Goal: Share content: Share content

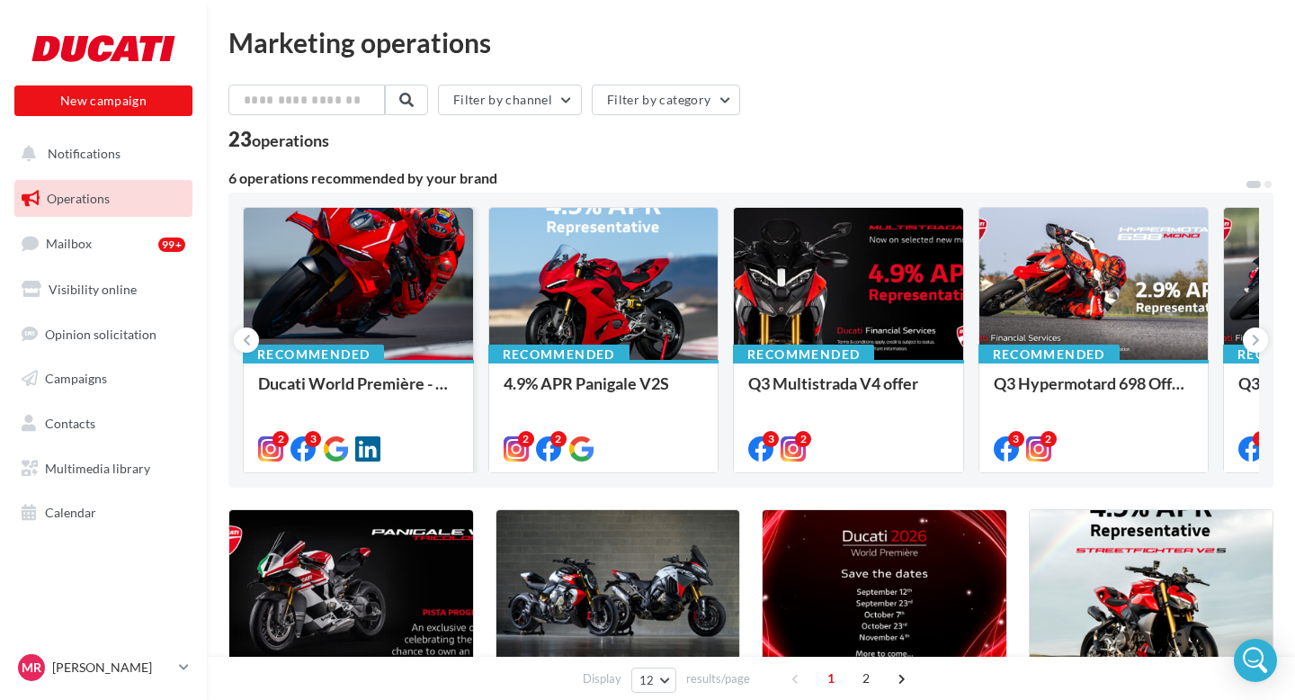
click at [321, 270] on div at bounding box center [358, 285] width 229 height 154
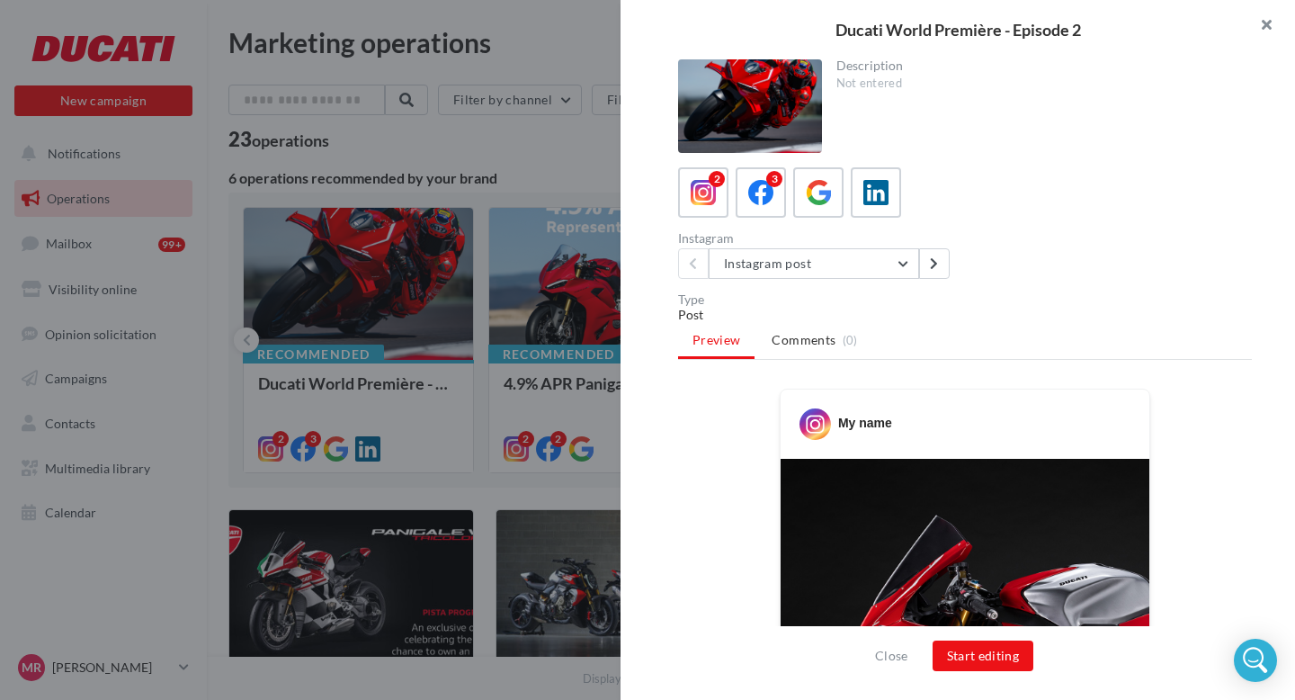
click at [1267, 27] on button "button" at bounding box center [1259, 27] width 72 height 54
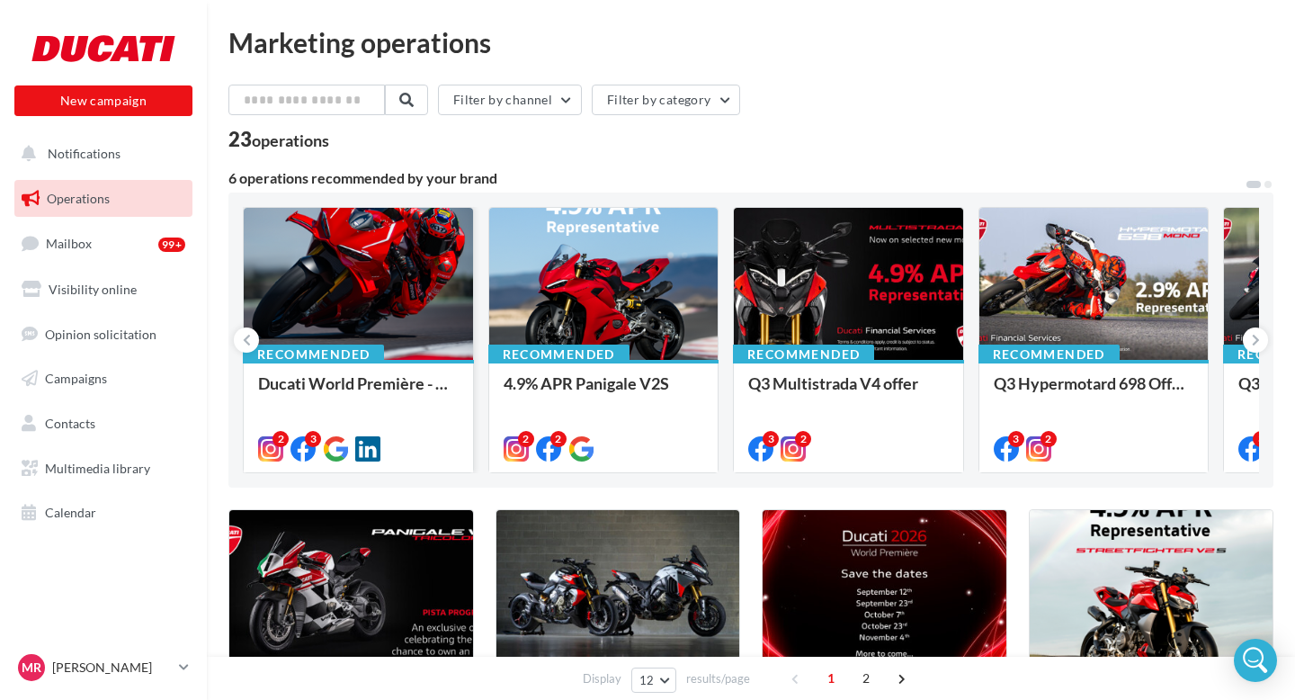
click at [372, 299] on div at bounding box center [358, 285] width 229 height 154
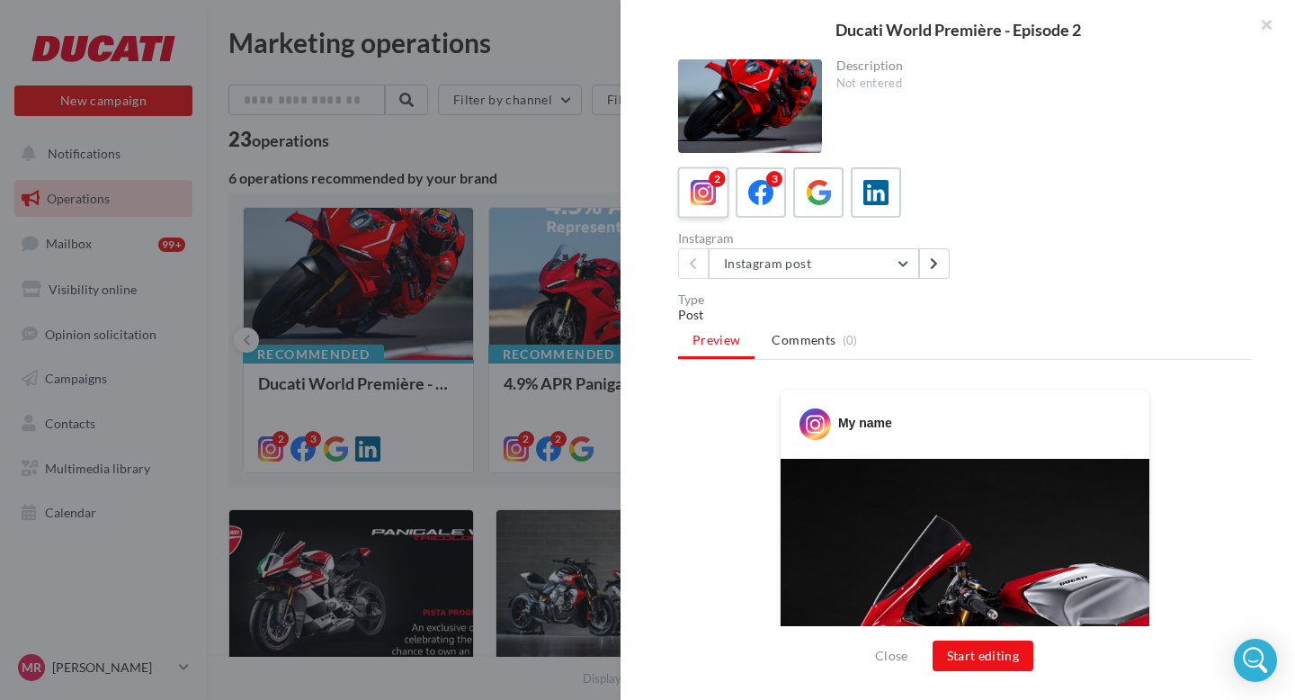
click at [706, 195] on icon at bounding box center [704, 193] width 26 height 26
click at [745, 194] on div "3" at bounding box center [761, 192] width 33 height 33
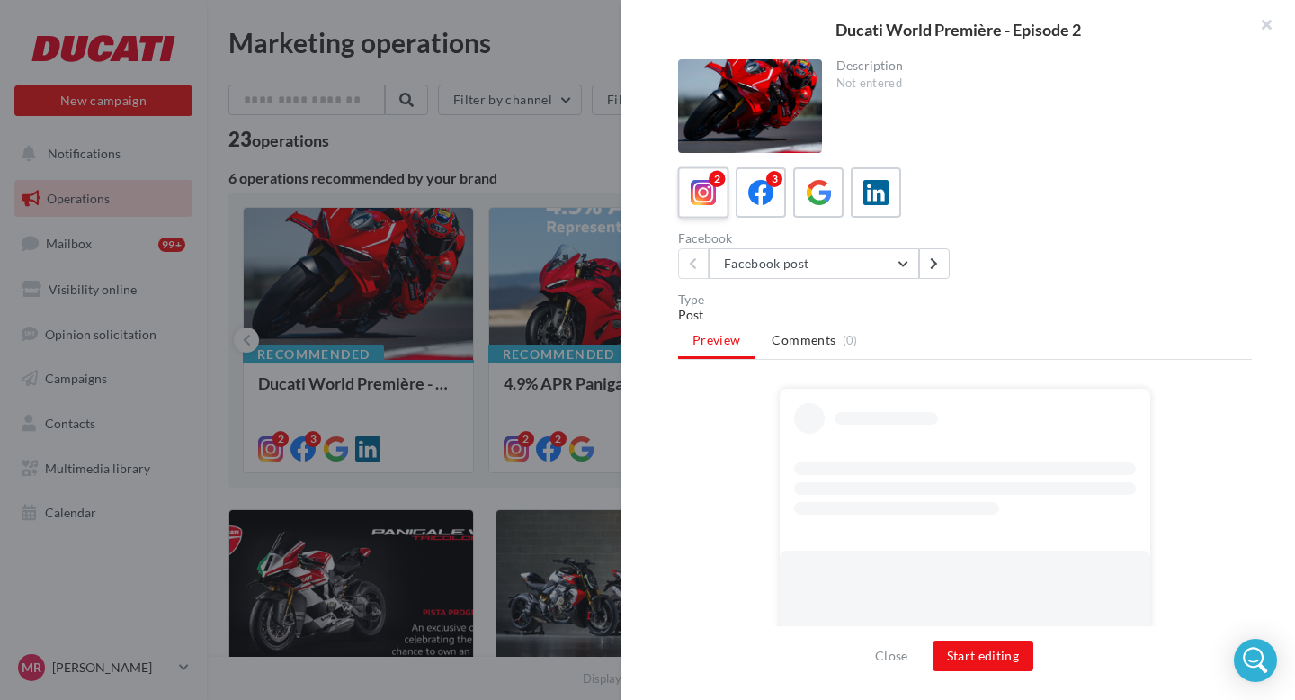
click at [706, 194] on icon at bounding box center [704, 193] width 26 height 26
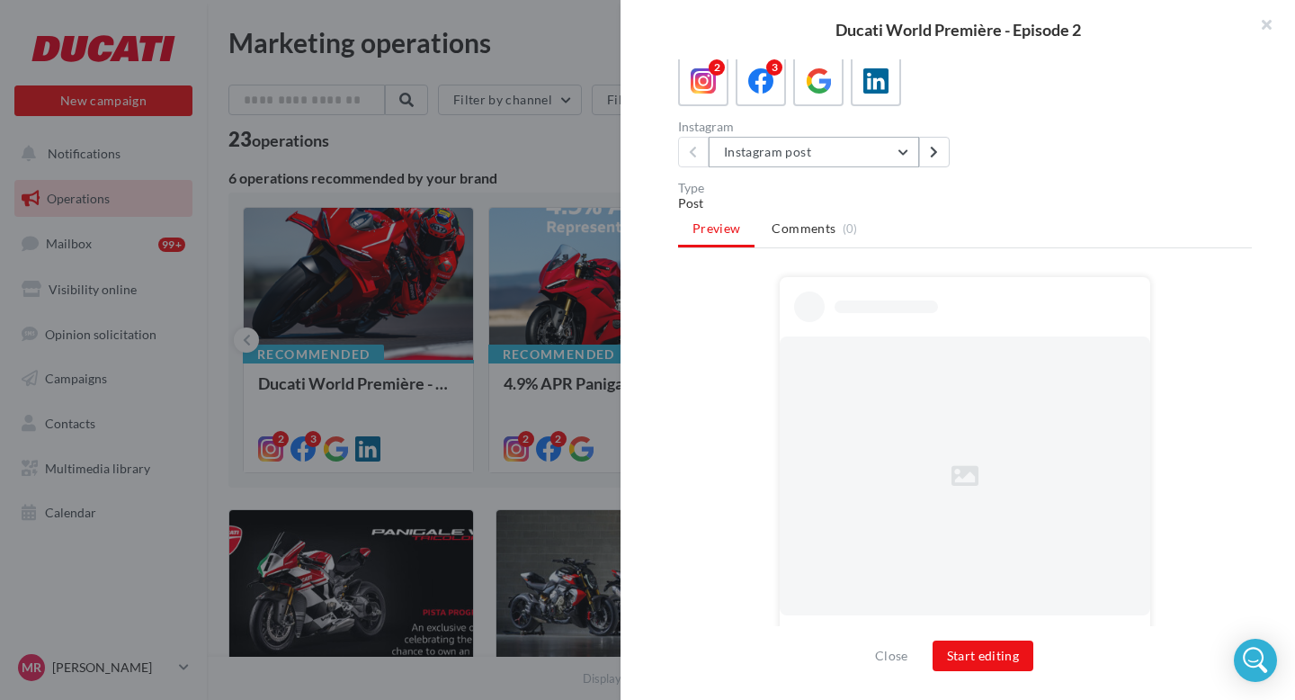
scroll to position [147, 0]
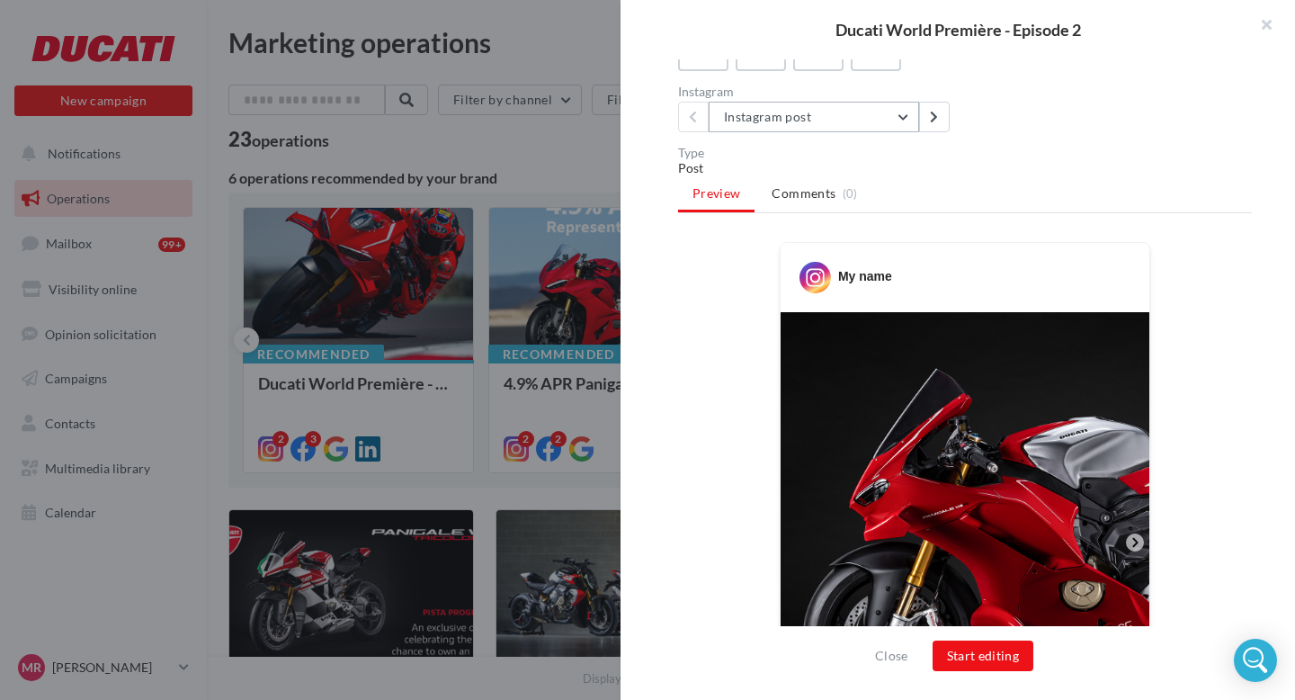
click at [870, 129] on button "Instagram post" at bounding box center [814, 117] width 210 height 31
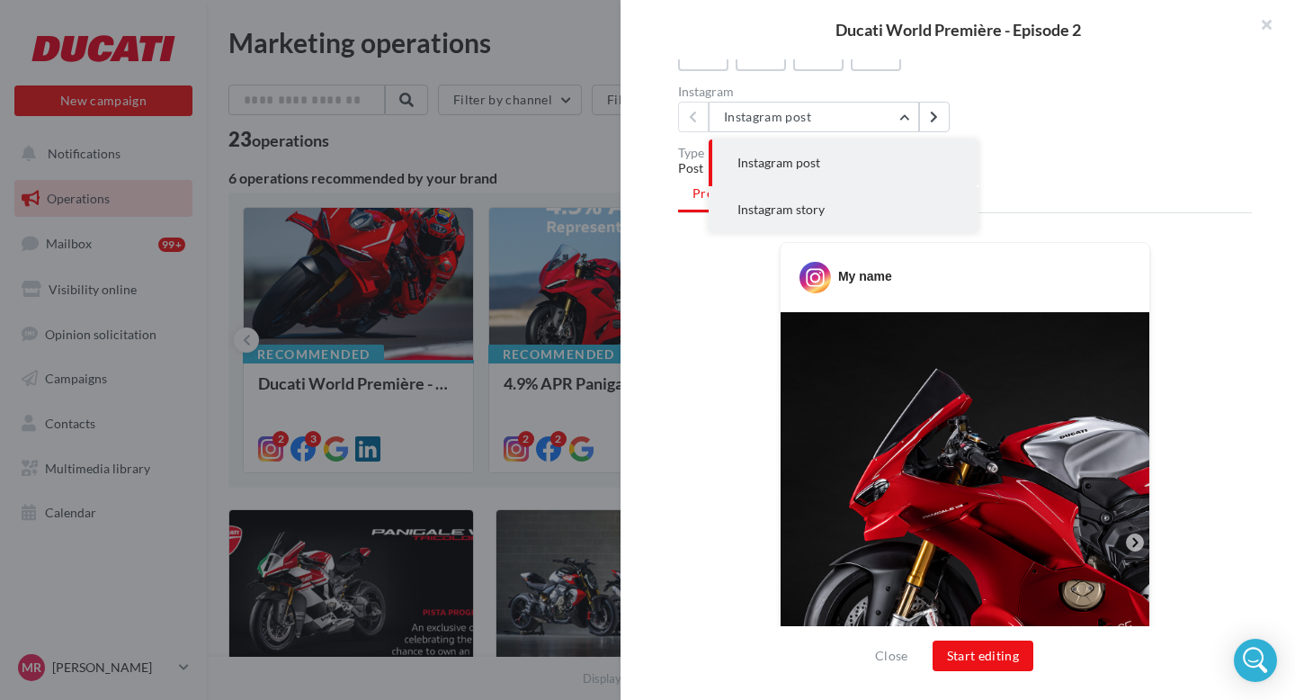
click at [781, 202] on span "Instagram story" at bounding box center [780, 208] width 87 height 15
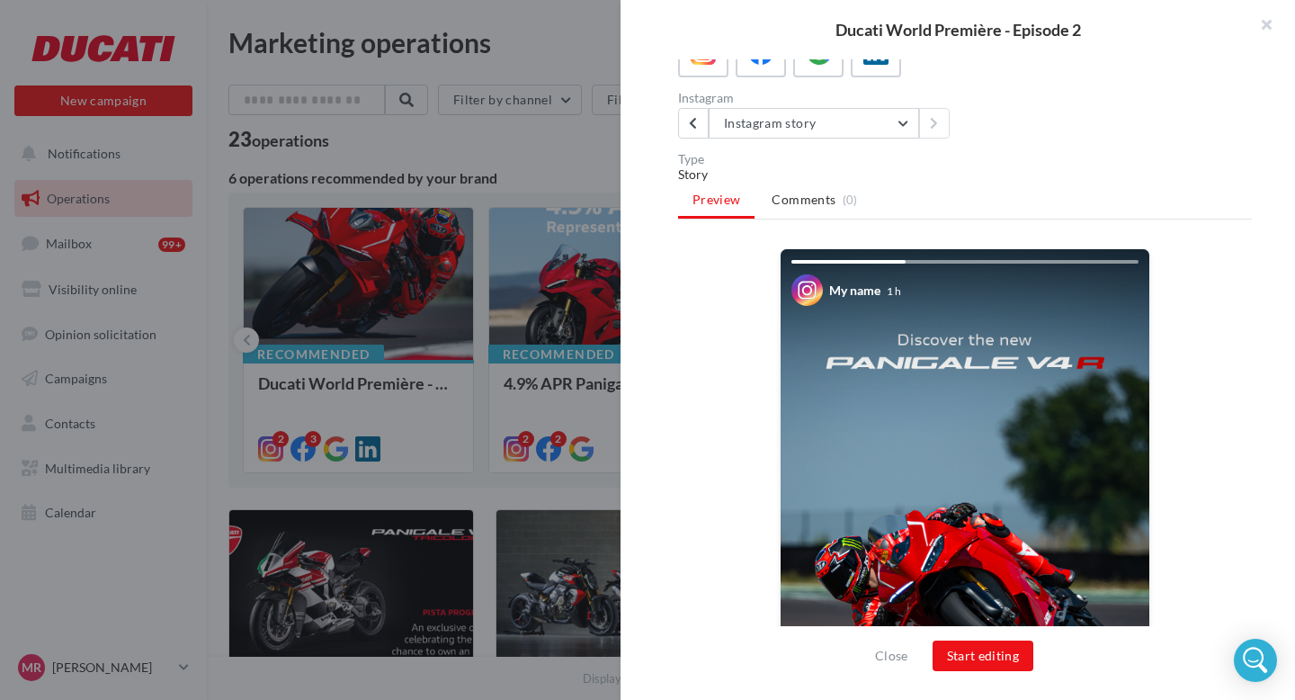
scroll to position [138, 0]
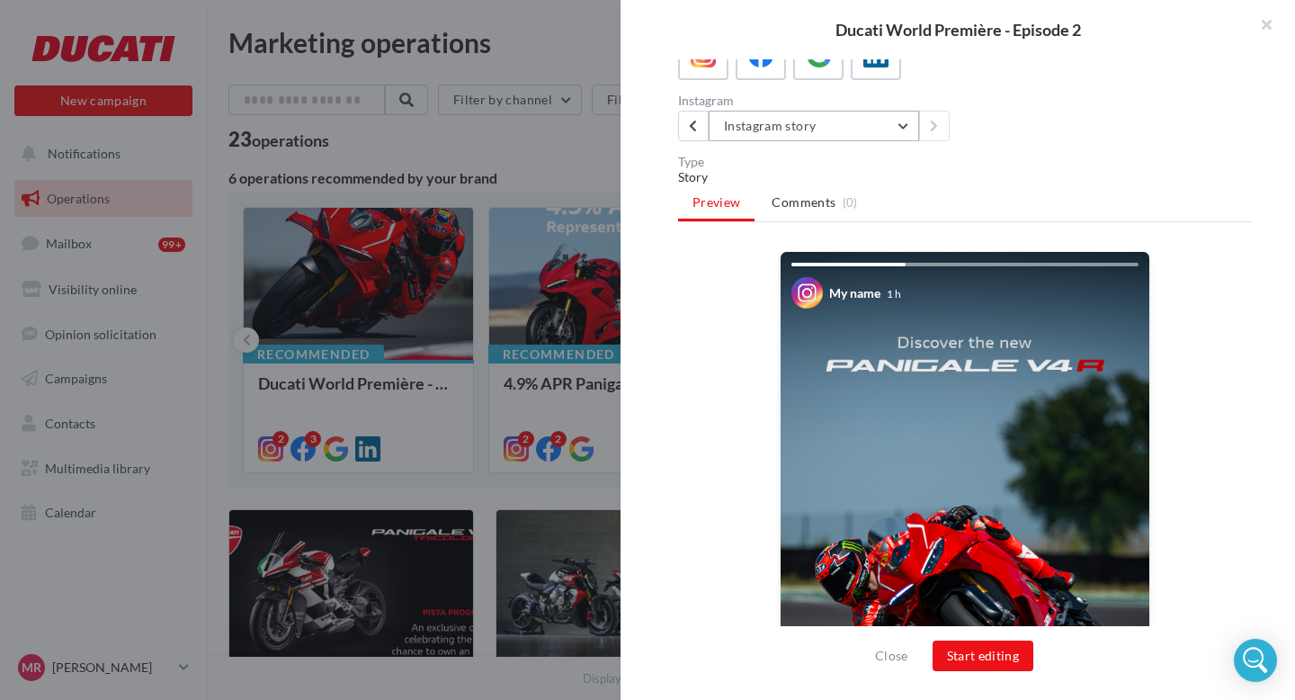
click at [798, 114] on button "Instagram story" at bounding box center [814, 126] width 210 height 31
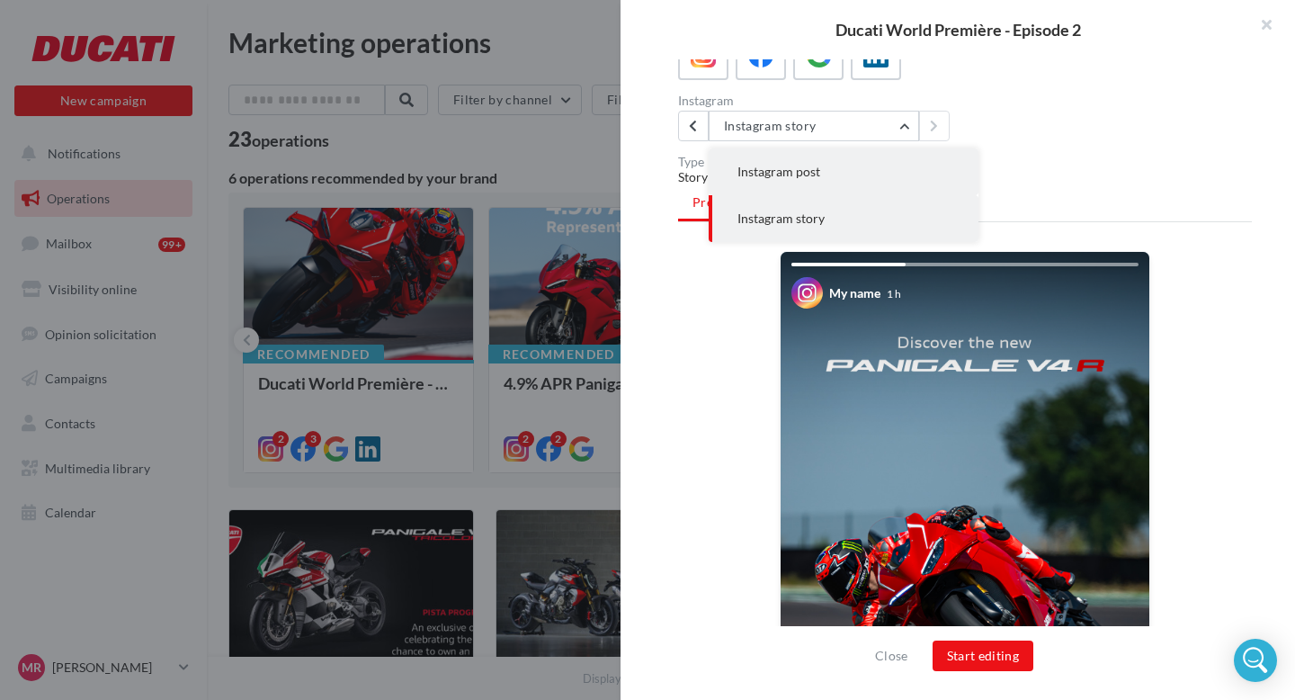
click at [811, 165] on span "Instagram post" at bounding box center [778, 171] width 83 height 15
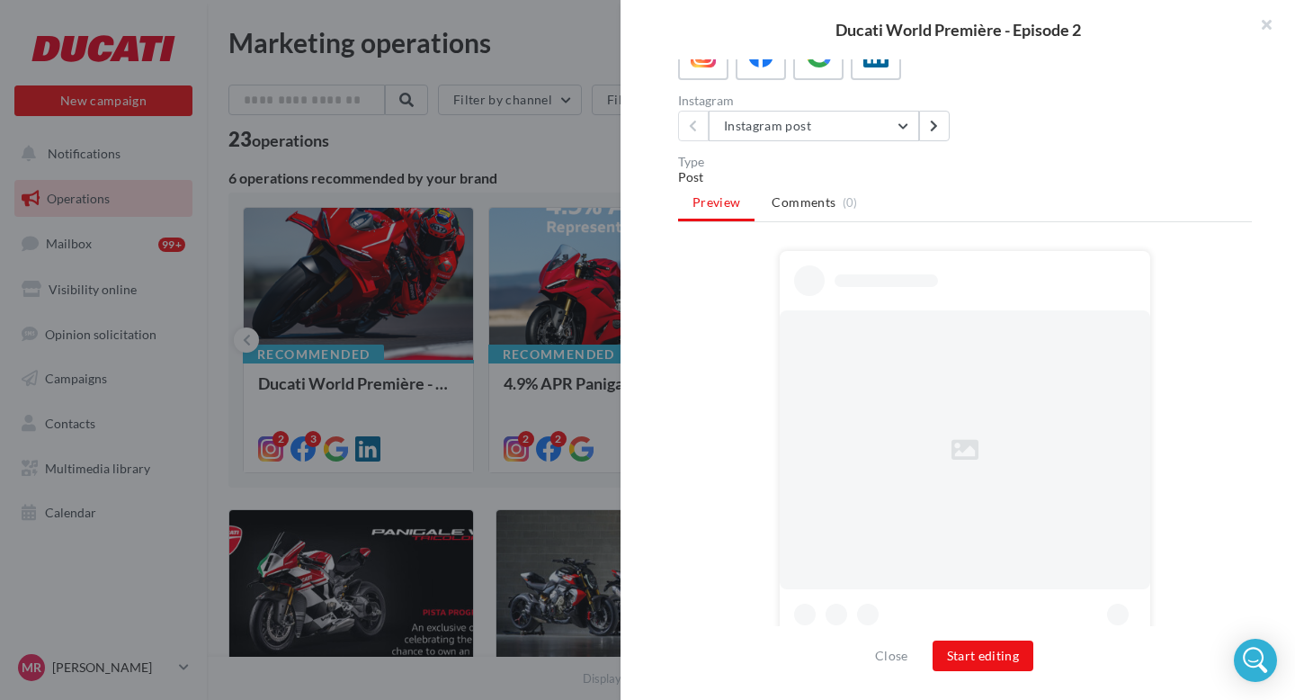
scroll to position [0, 0]
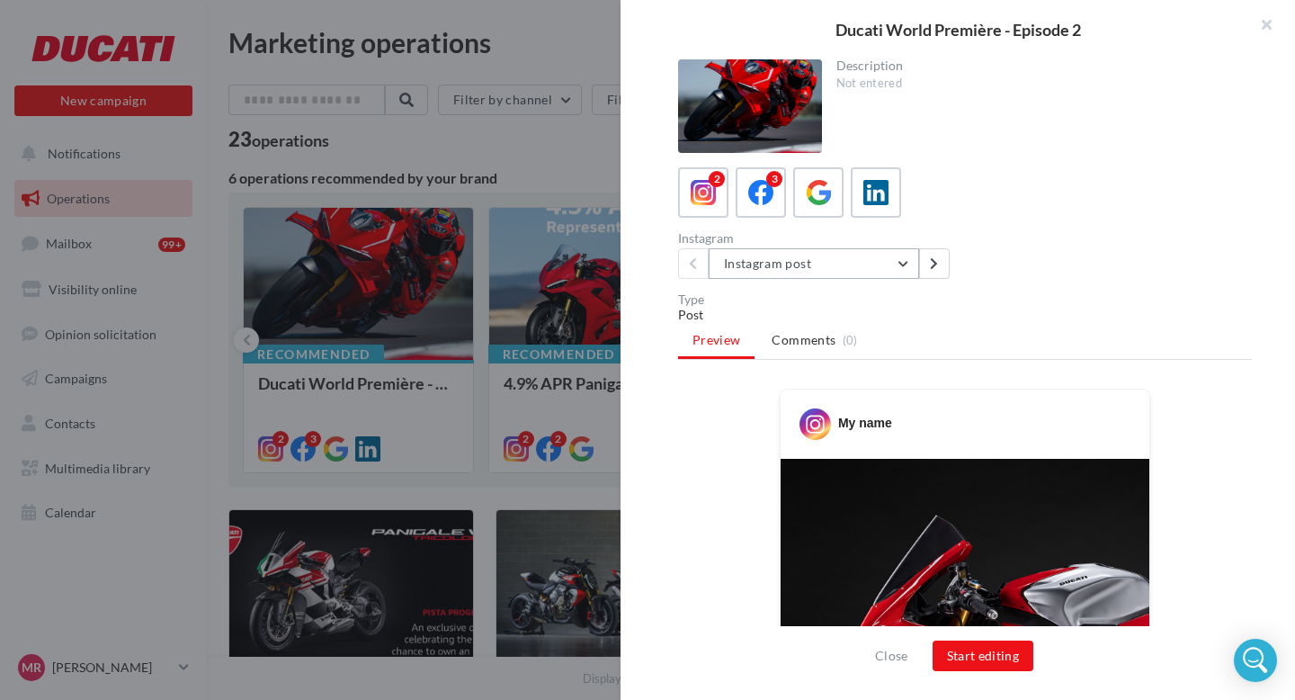
click at [838, 256] on button "Instagram post" at bounding box center [814, 263] width 210 height 31
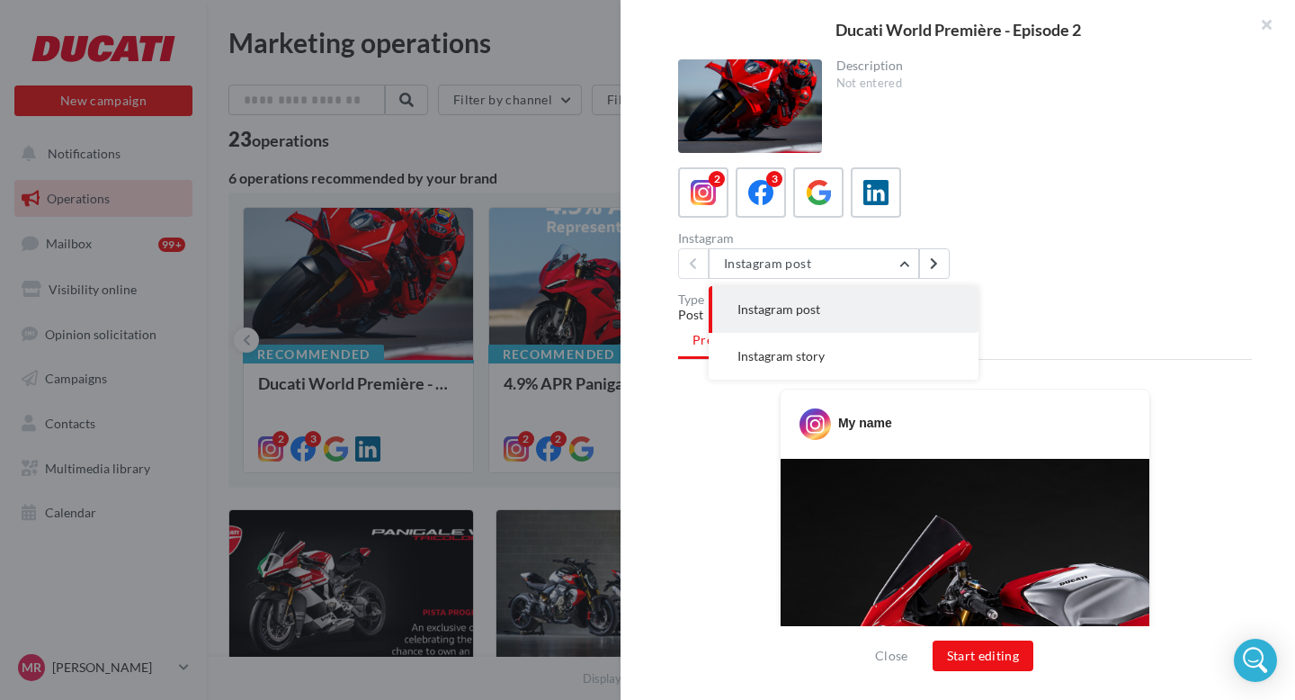
click at [805, 343] on button "Instagram story" at bounding box center [844, 356] width 270 height 47
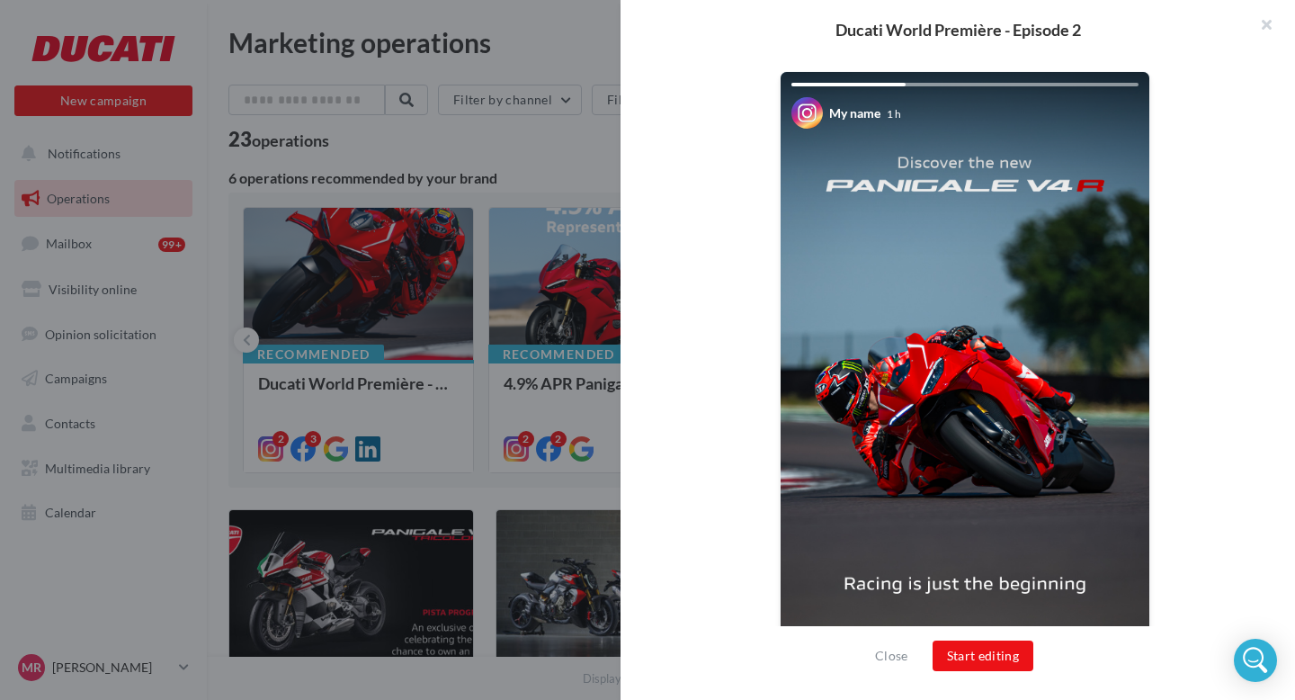
scroll to position [334, 0]
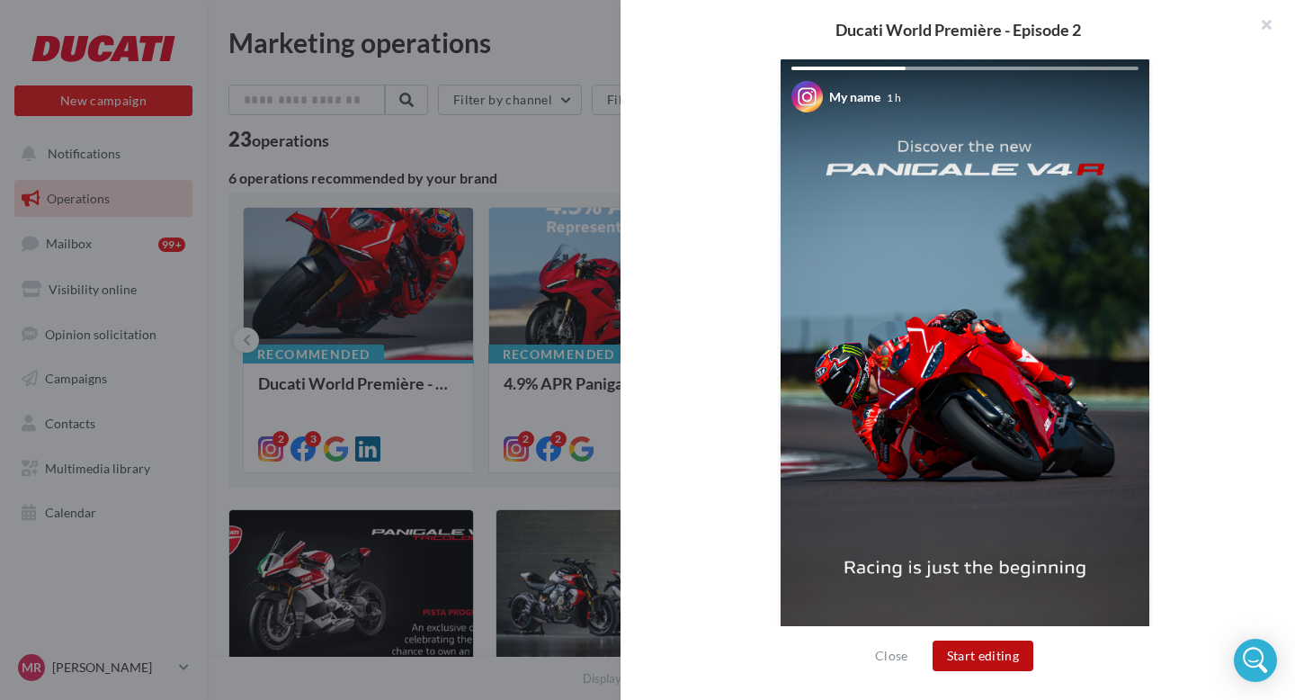
click at [962, 648] on button "Start editing" at bounding box center [984, 655] width 102 height 31
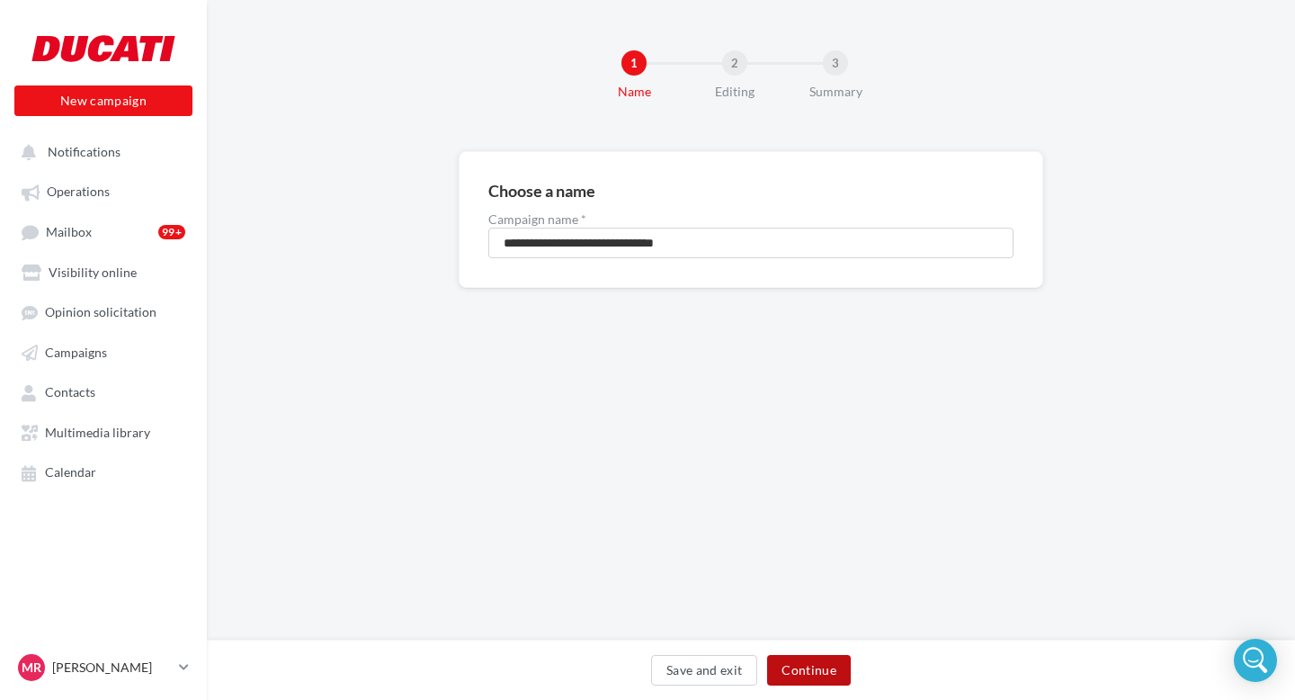
click at [830, 674] on button "Continue" at bounding box center [809, 670] width 84 height 31
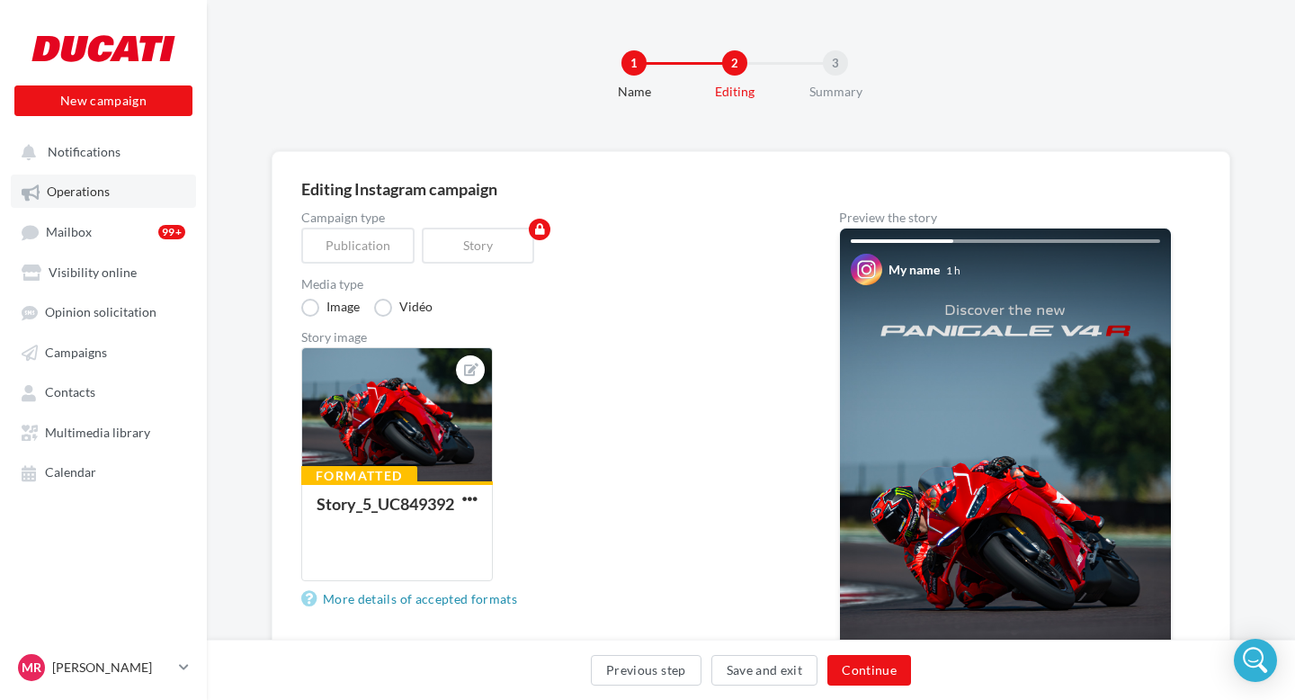
click at [117, 181] on link "Operations" at bounding box center [103, 190] width 185 height 32
